Goal: Book appointment/travel/reservation

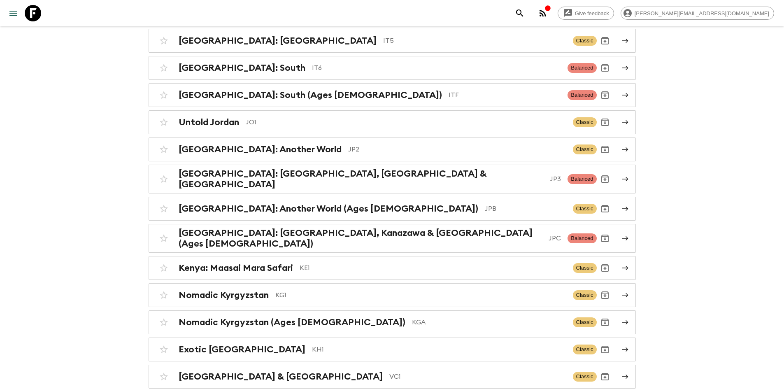
scroll to position [1770, 0]
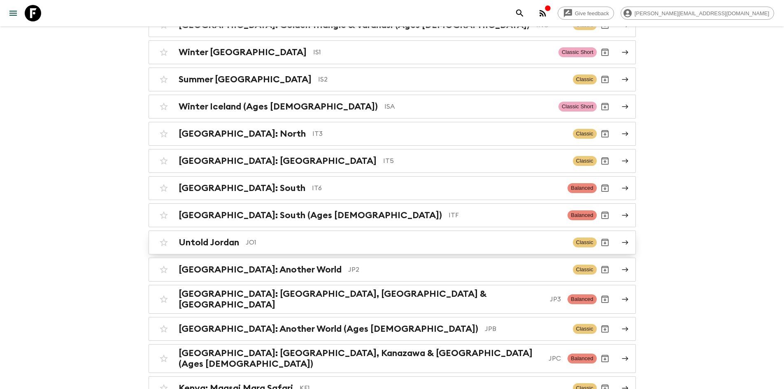
click at [283, 238] on p "JO1" at bounding box center [406, 243] width 321 height 10
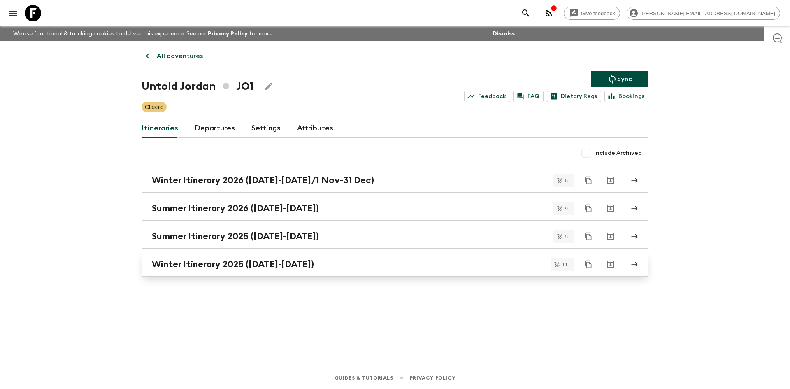
click at [222, 262] on h2 "Winter Itinerary 2025 ([DATE]-[DATE])" at bounding box center [233, 264] width 162 height 11
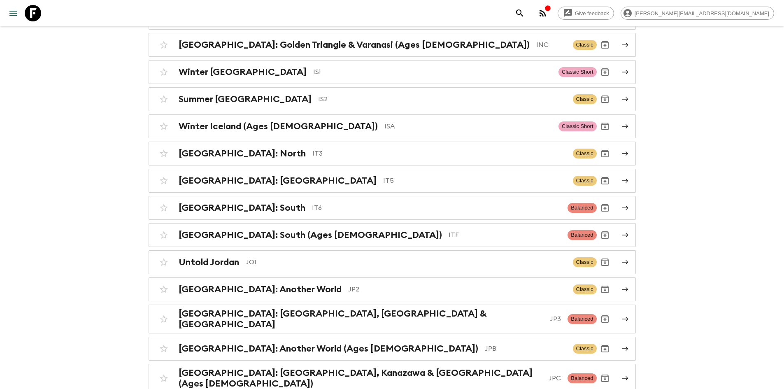
scroll to position [1729, 0]
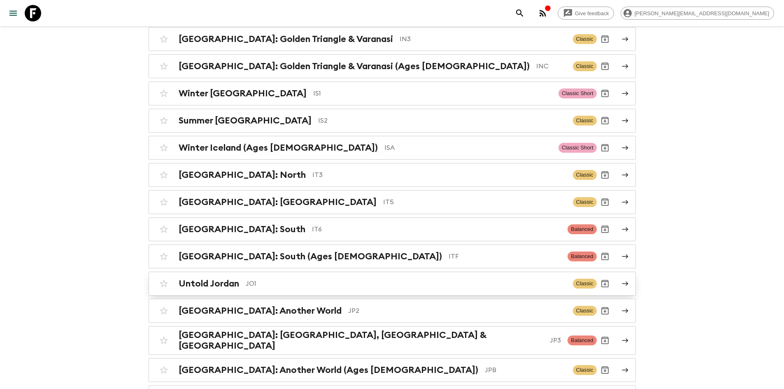
click at [253, 278] on div "Untold Jordan JO1" at bounding box center [373, 283] width 388 height 11
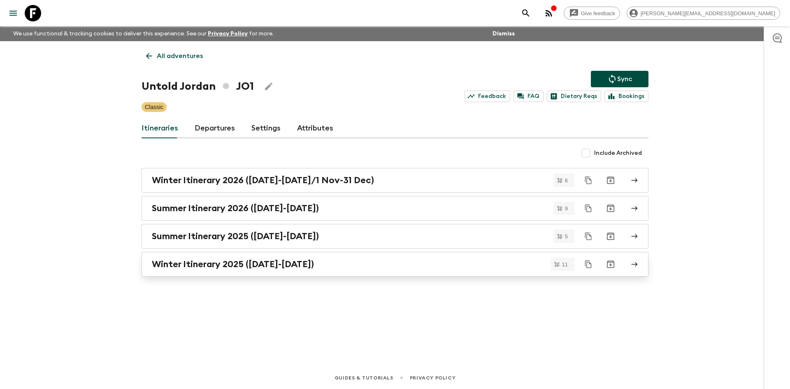
click at [283, 263] on h2 "Winter Itinerary 2025 ([DATE]-[DATE])" at bounding box center [233, 264] width 162 height 11
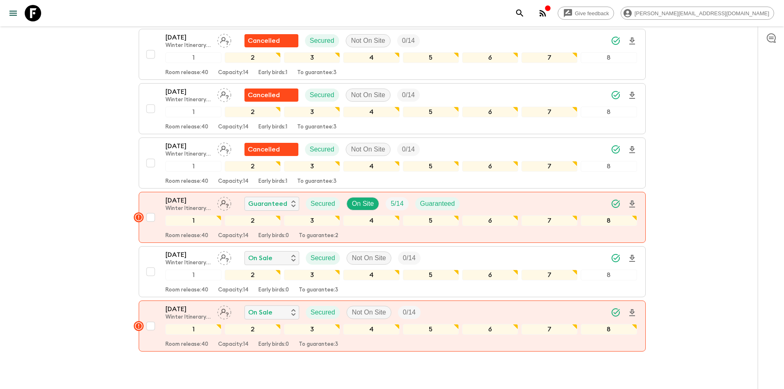
scroll to position [472, 0]
